Goal: Navigation & Orientation: Find specific page/section

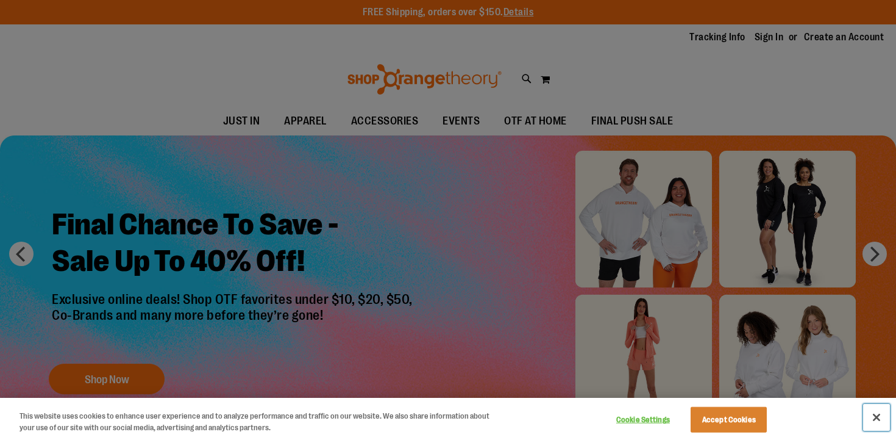
click at [871, 418] on button "Close" at bounding box center [876, 417] width 27 height 27
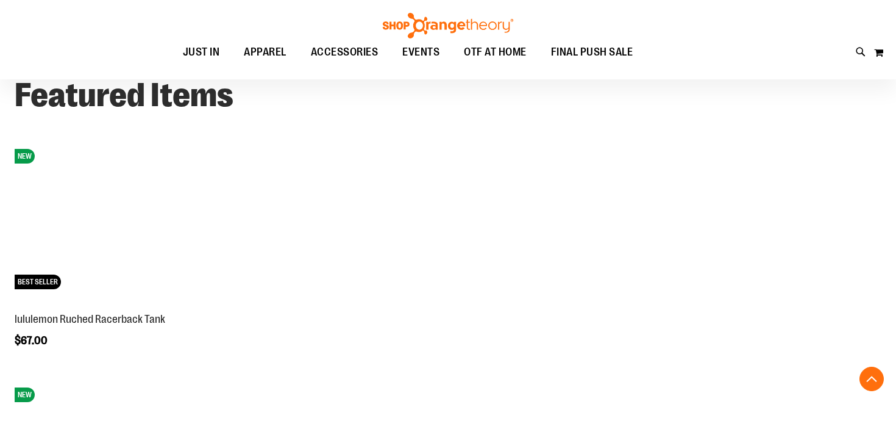
scroll to position [1002, 0]
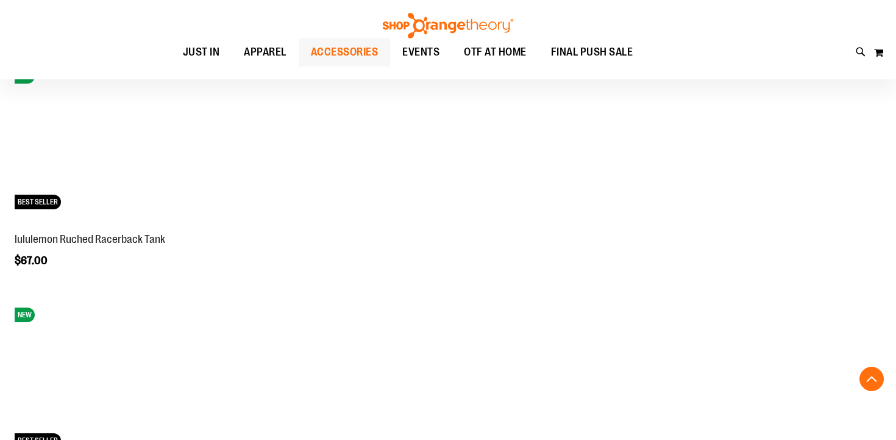
click at [353, 57] on span "ACCESSORIES" at bounding box center [345, 51] width 68 height 27
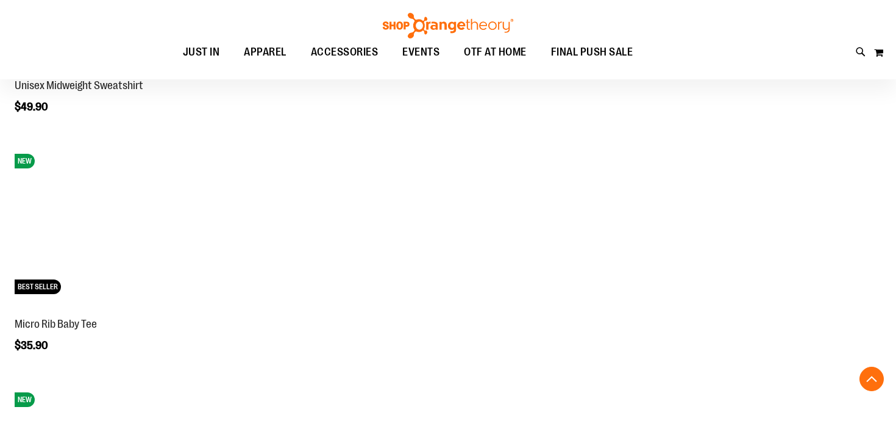
scroll to position [1397, 0]
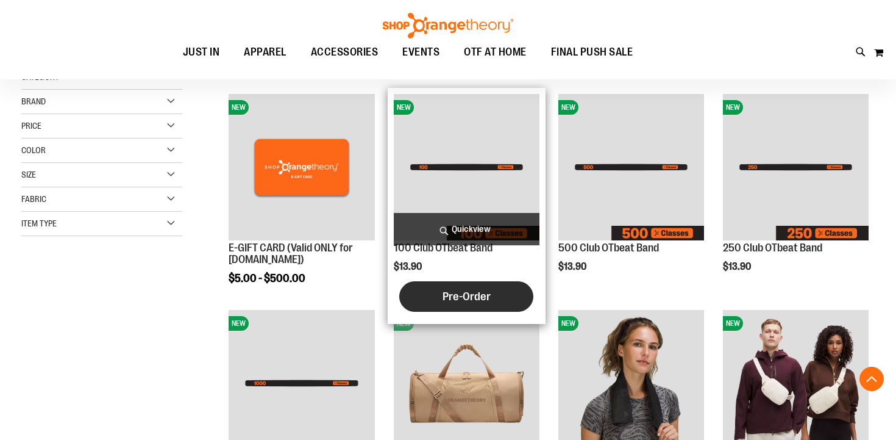
scroll to position [147, 0]
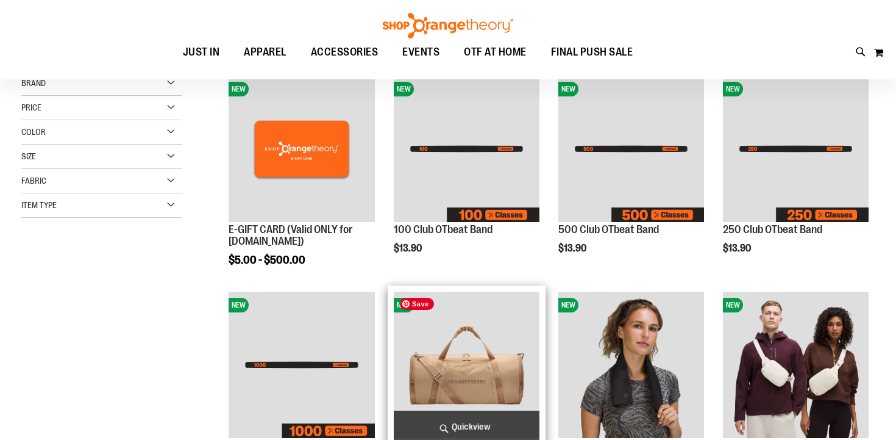
scroll to position [172, 0]
